Goal: Task Accomplishment & Management: Manage account settings

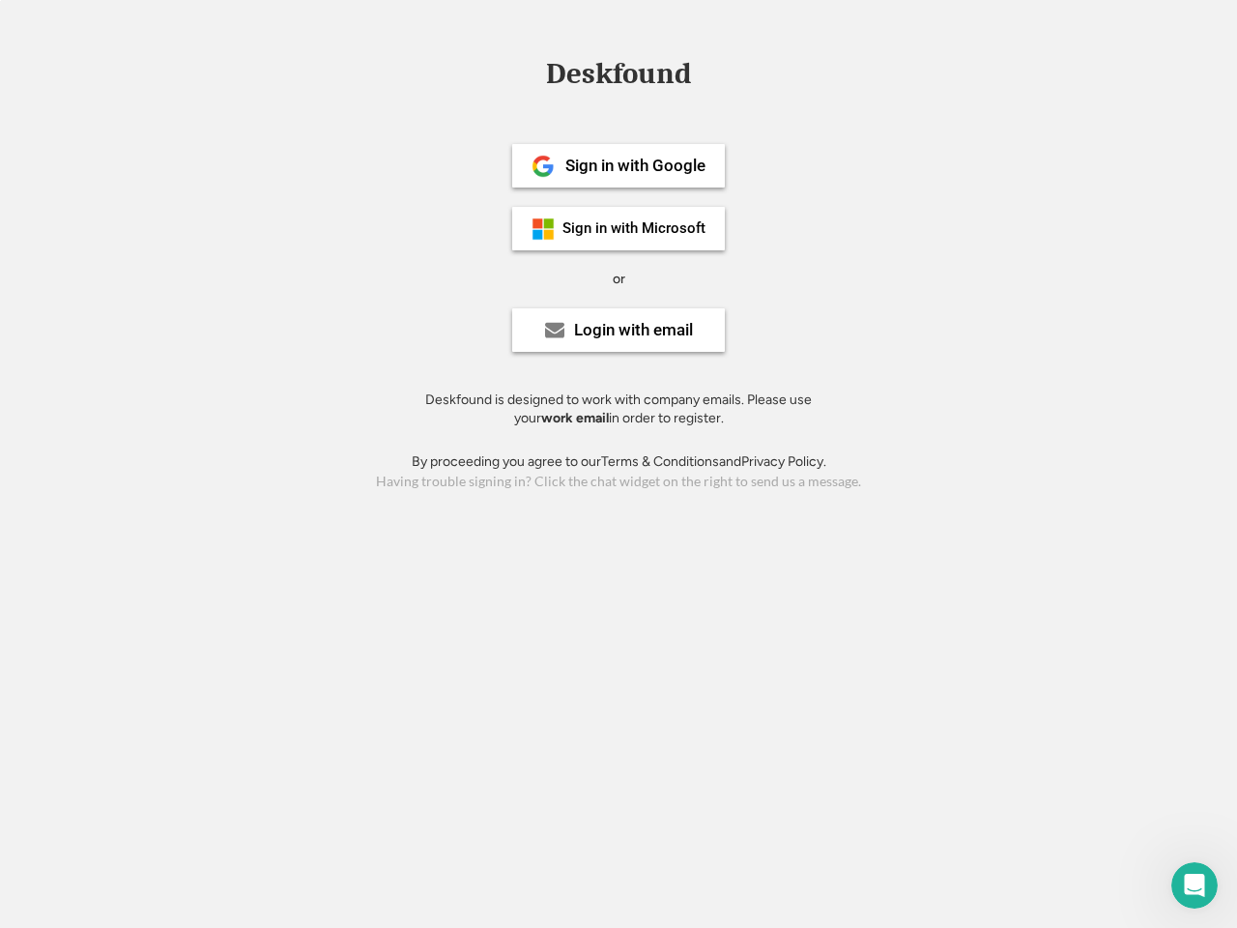
click at [619, 276] on div "or" at bounding box center [619, 279] width 13 height 19
click at [619, 77] on div "Deskfound" at bounding box center [618, 74] width 164 height 30
click at [530, 73] on div "Deskfound" at bounding box center [618, 77] width 1237 height 37
click at [619, 77] on div "Deskfound" at bounding box center [618, 74] width 164 height 30
click at [619, 278] on div "or" at bounding box center [619, 279] width 13 height 19
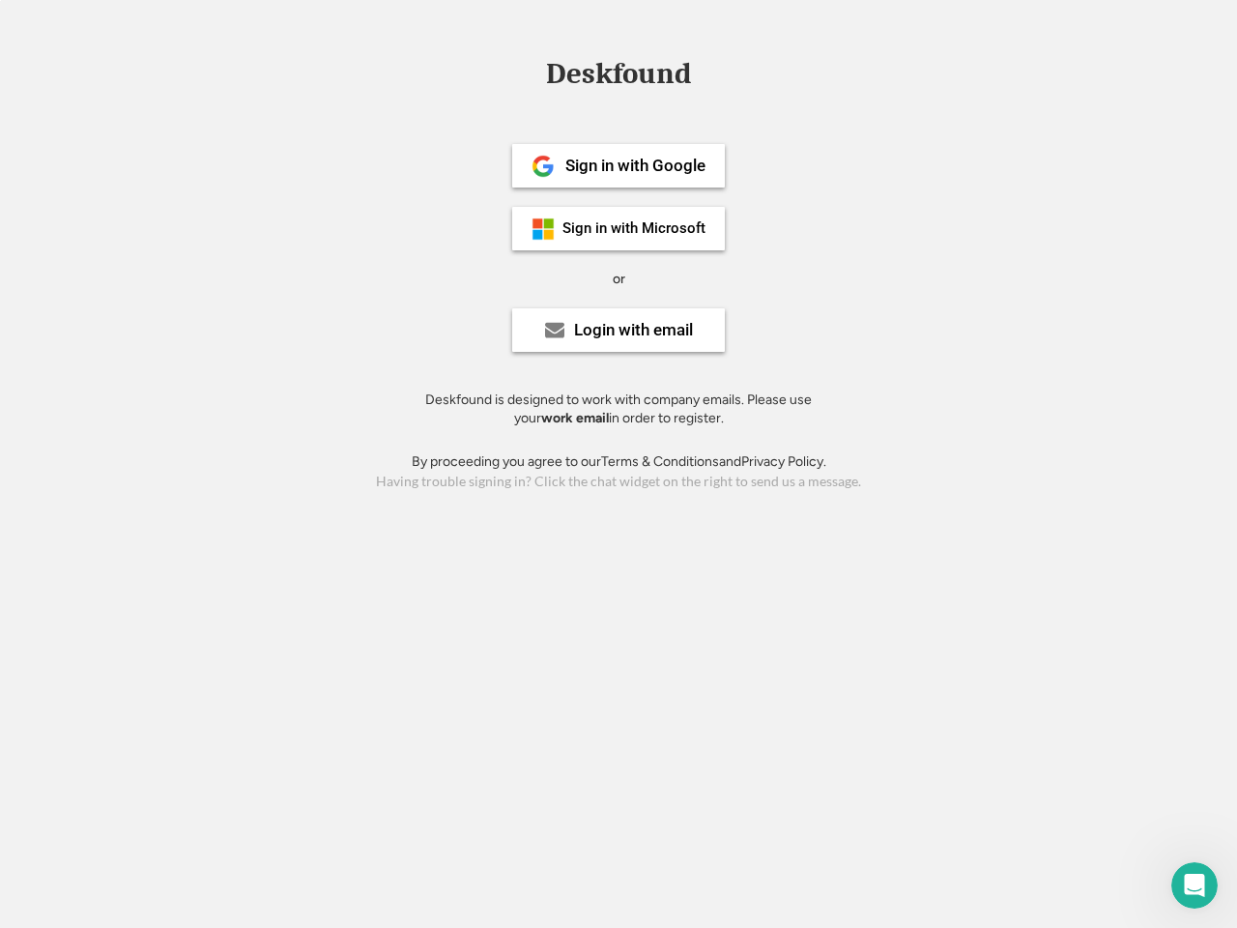
click at [619, 165] on div "Sign in with Google" at bounding box center [635, 166] width 140 height 16
click at [635, 165] on div "Sign in with Google" at bounding box center [635, 166] width 140 height 16
click at [543, 166] on img at bounding box center [543, 166] width 23 height 23
click at [619, 228] on div "Sign in with Microsoft" at bounding box center [633, 228] width 143 height 14
click at [635, 228] on div "Sign in with Microsoft" at bounding box center [633, 228] width 143 height 14
